Goal: Transaction & Acquisition: Book appointment/travel/reservation

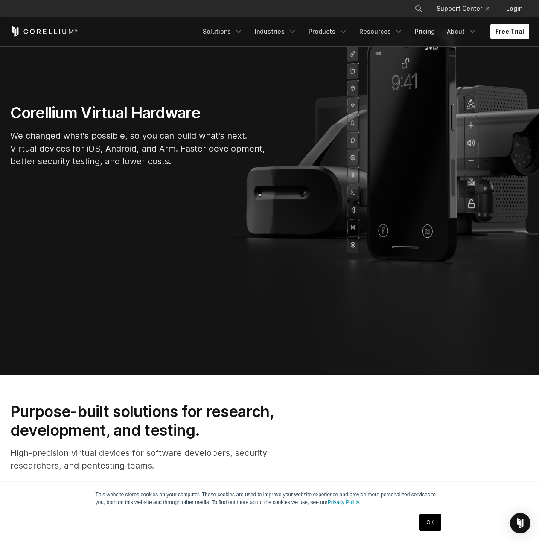
scroll to position [213, 0]
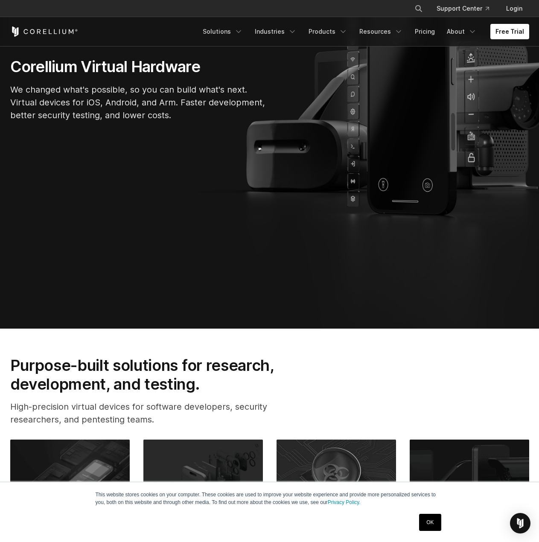
click at [434, 525] on link "OK" at bounding box center [430, 521] width 22 height 17
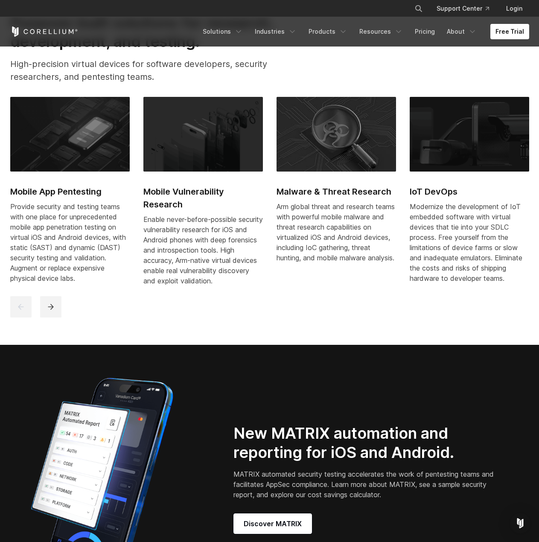
scroll to position [0, 0]
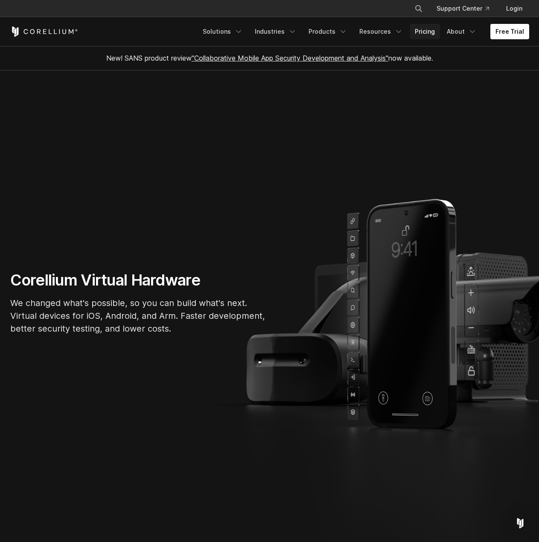
click at [430, 32] on link "Pricing" at bounding box center [424, 31] width 30 height 15
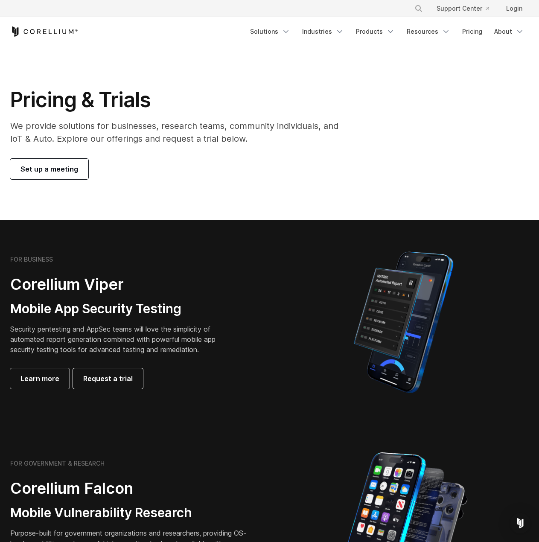
click at [63, 170] on span "Set up a meeting" at bounding box center [49, 169] width 58 height 10
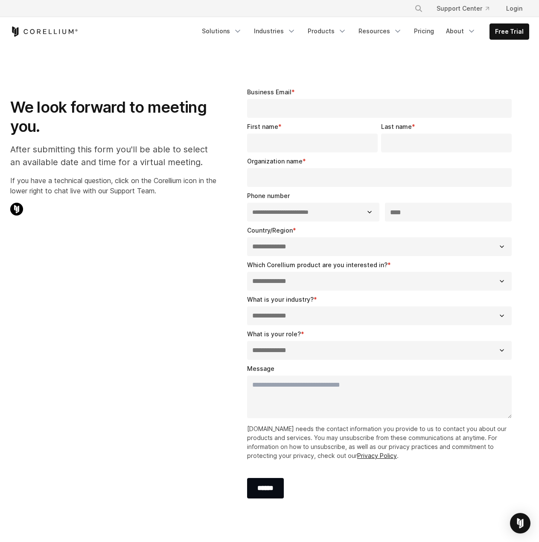
select select "**"
click at [193, 180] on p "If you have a technical question, click on the Corellium icon in the lower righ…" at bounding box center [113, 185] width 206 height 20
copy p "o"
drag, startPoint x: 210, startPoint y: 149, endPoint x: 200, endPoint y: 148, distance: 10.3
click at [200, 148] on p "After submitting this form you'll be able to select an available date and time …" at bounding box center [113, 156] width 206 height 26
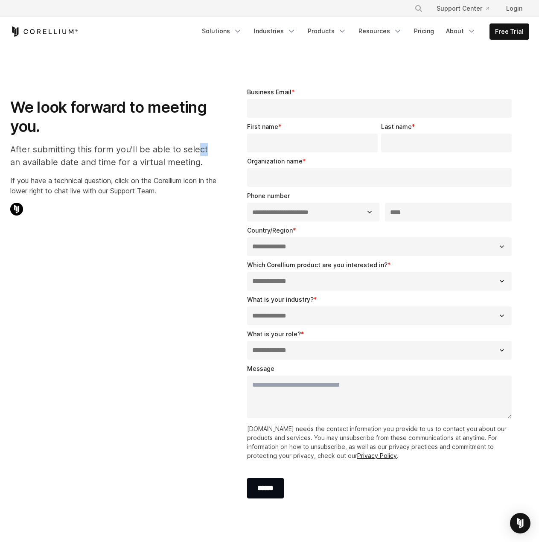
copy p "ct"
